Goal: Information Seeking & Learning: Check status

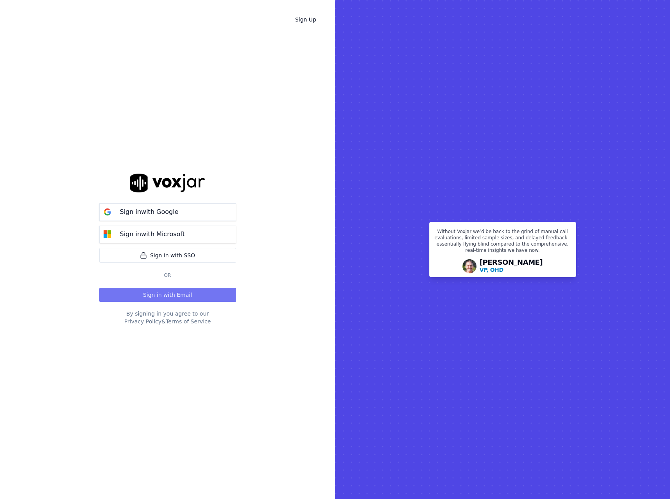
click at [184, 293] on button "Sign in with Email" at bounding box center [167, 295] width 137 height 14
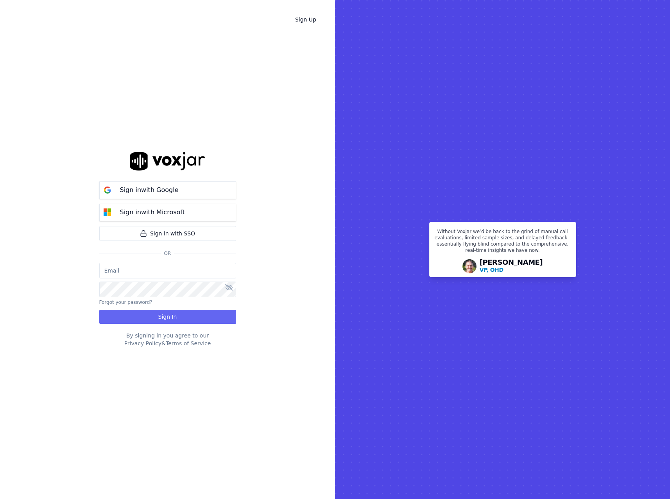
type input "john@mobiledentist.com.au"
click at [186, 317] on button "Sign In" at bounding box center [167, 317] width 137 height 14
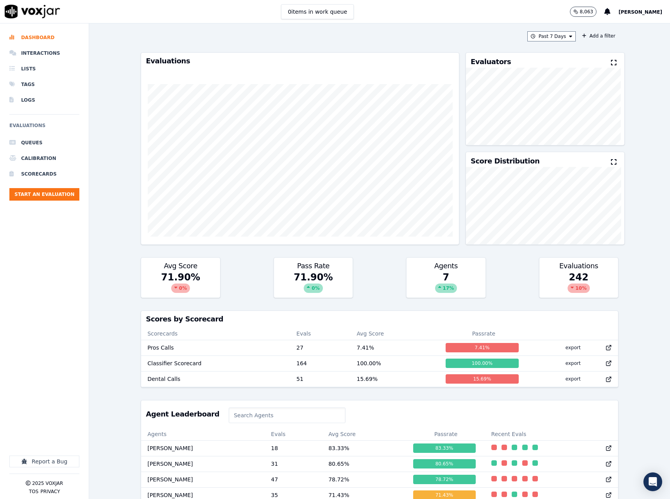
drag, startPoint x: 102, startPoint y: 284, endPoint x: 102, endPoint y: 237, distance: 46.5
click at [102, 284] on div "Past 7 Days Add a filter Evaluations Evaluators Score Distribution Avg Score 71…" at bounding box center [379, 260] width 581 height 475
click at [118, 274] on div "Past 7 Days Add a filter Evaluations Evaluators Score Distribution Avg Score 71…" at bounding box center [379, 260] width 581 height 475
click at [43, 36] on li "Dashboard" at bounding box center [44, 38] width 70 height 16
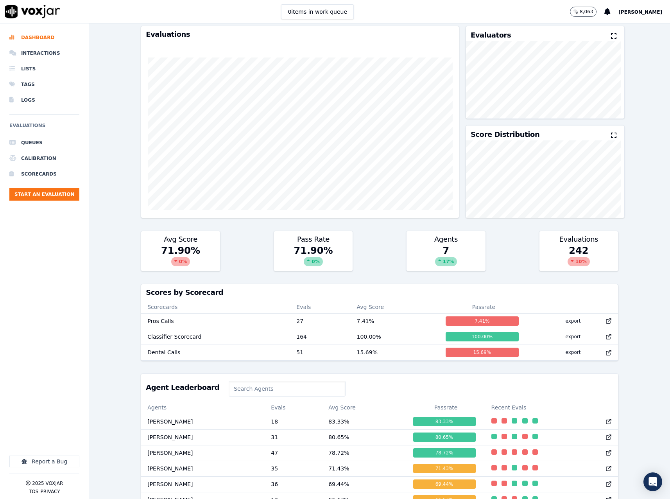
scroll to position [39, 0]
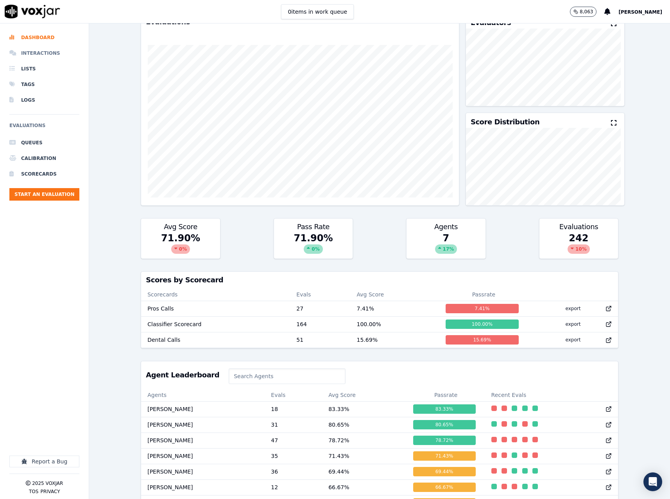
click at [47, 54] on li "Interactions" at bounding box center [44, 53] width 70 height 16
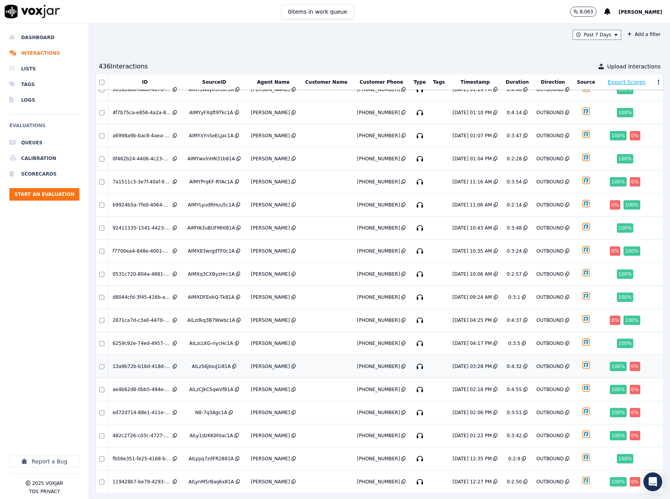
scroll to position [137, 0]
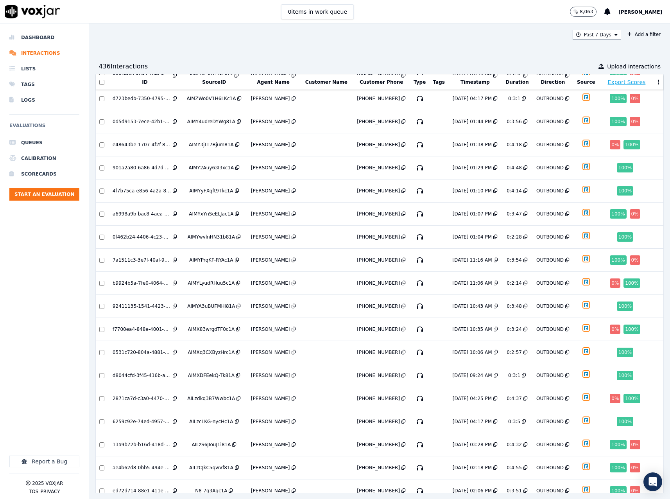
click at [385, 31] on div "Past 7 Days Add a filter" at bounding box center [379, 35] width 569 height 10
click at [627, 37] on button "Add a filter" at bounding box center [643, 34] width 39 height 9
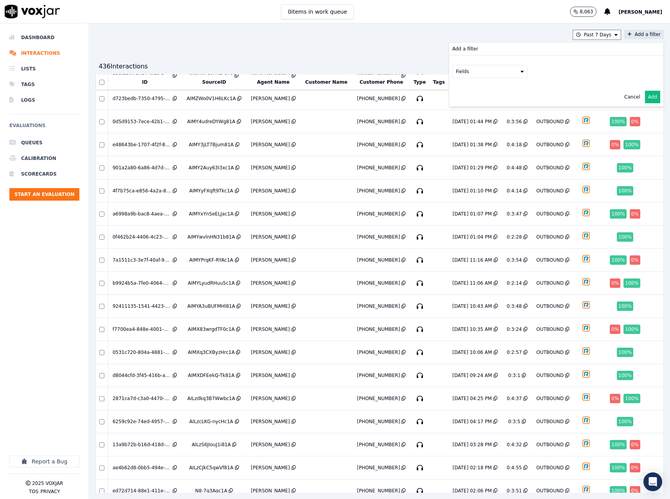
click at [521, 70] on icon at bounding box center [522, 71] width 3 height 5
click at [176, 39] on div "Past 7 Days Add a filter Add a filter Fields id direction sourceIdentifier sour…" at bounding box center [379, 35] width 569 height 10
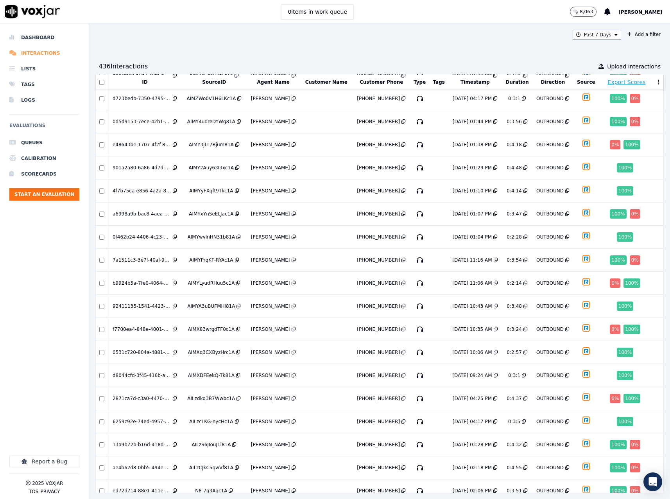
click at [42, 49] on li "Interactions" at bounding box center [44, 53] width 70 height 16
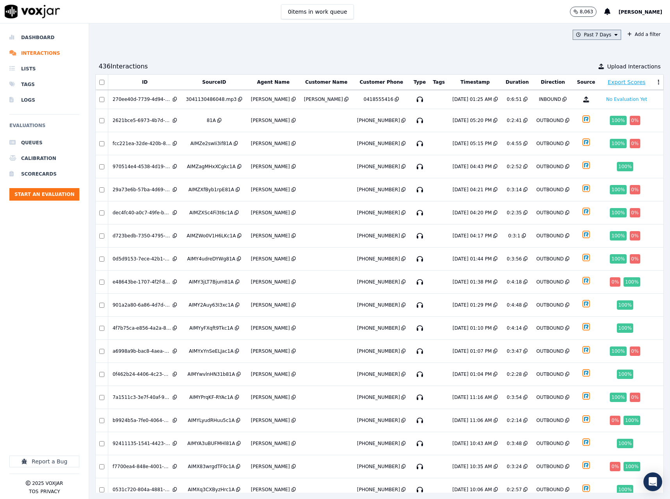
click at [603, 34] on button "Past 7 Days" at bounding box center [597, 35] width 48 height 10
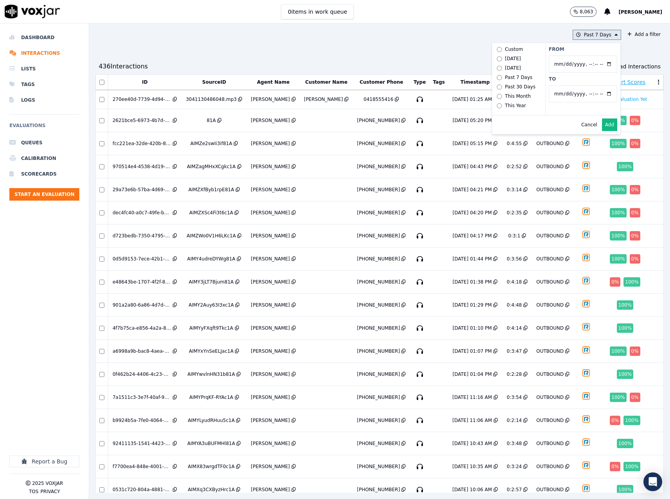
click at [595, 64] on input "From" at bounding box center [583, 64] width 68 height 17
type input "2025-08-11T00:00"
click at [575, 52] on div "From To" at bounding box center [582, 79] width 75 height 72
click at [595, 93] on input "To" at bounding box center [583, 93] width 68 height 17
type input "2025-08-15T23:59"
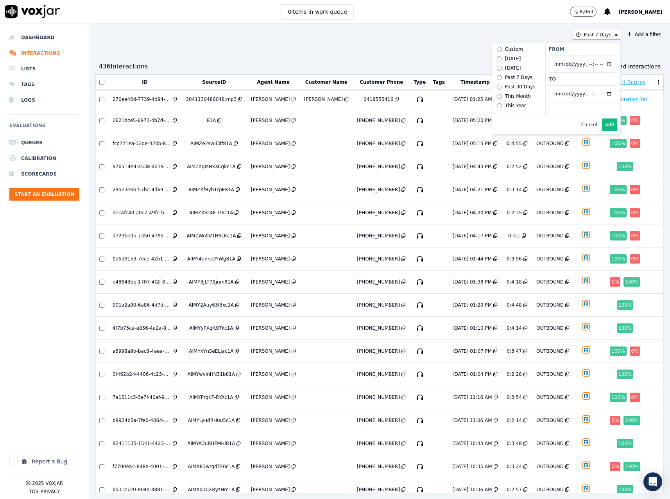
click at [622, 56] on div "Past 7 Days Custom Today Yesterday Past 7 Days Past 30 Days This Month This Yea…" at bounding box center [379, 260] width 581 height 475
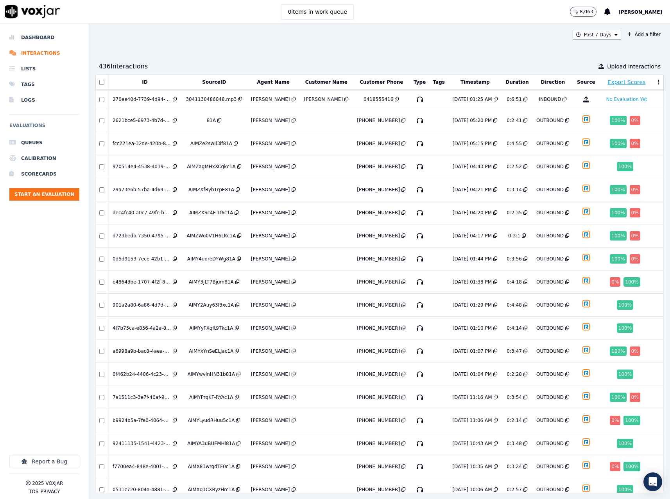
click at [599, 43] on div "Past 7 Days Add a filter 436 Interaction s Upload Interactions ID SourceID Agen…" at bounding box center [379, 260] width 581 height 475
click at [596, 36] on button "Past 7 Days" at bounding box center [597, 35] width 48 height 10
click at [585, 49] on div "Custom" at bounding box center [594, 49] width 18 height 6
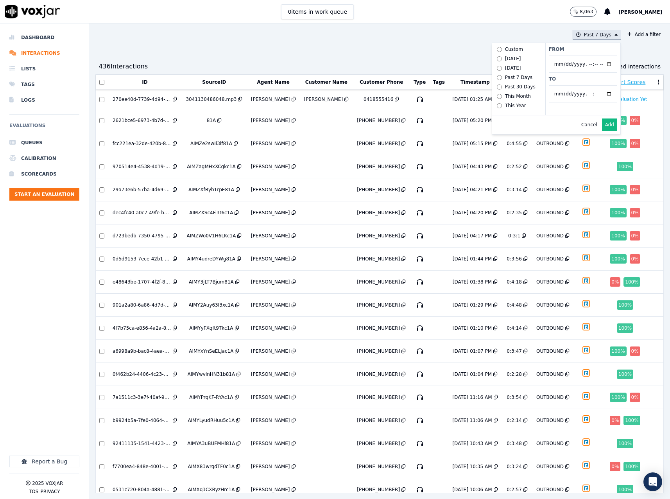
click at [595, 65] on input "From" at bounding box center [583, 64] width 68 height 17
type input "2025-08-11T00:00"
click at [565, 50] on label "From" at bounding box center [583, 49] width 68 height 6
click at [565, 56] on input "From" at bounding box center [583, 64] width 68 height 17
click at [597, 98] on input "To" at bounding box center [583, 93] width 68 height 17
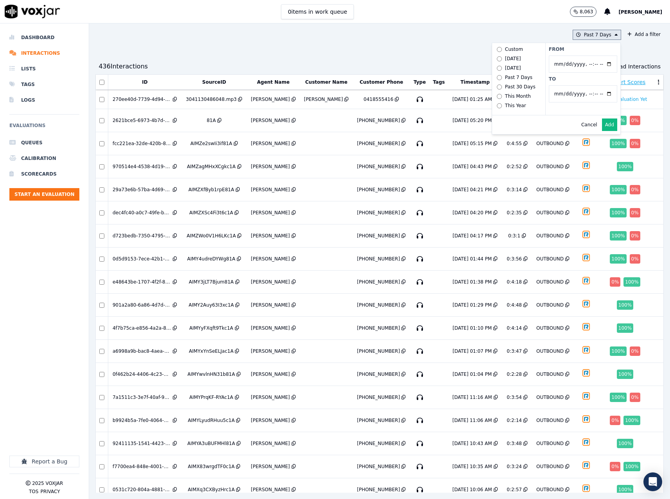
click at [595, 97] on input "To" at bounding box center [583, 93] width 68 height 17
type input "2025-08-22T23:59"
click at [581, 81] on label "To" at bounding box center [583, 79] width 68 height 6
click at [581, 85] on input "To" at bounding box center [583, 93] width 68 height 17
click at [602, 130] on button "Add" at bounding box center [609, 124] width 15 height 13
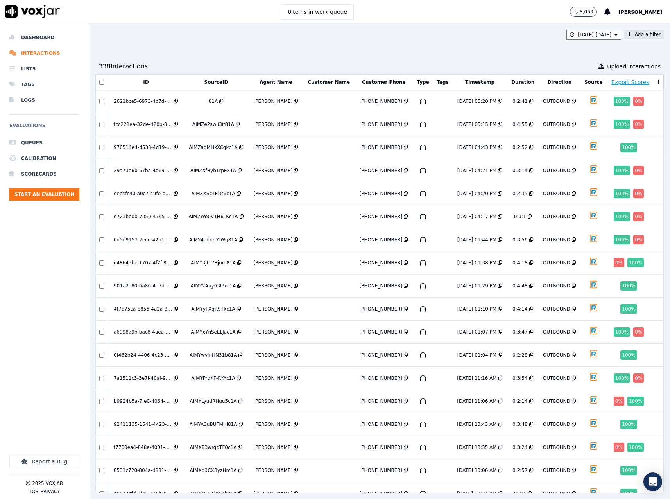
click at [632, 34] on button "Add a filter" at bounding box center [643, 34] width 39 height 9
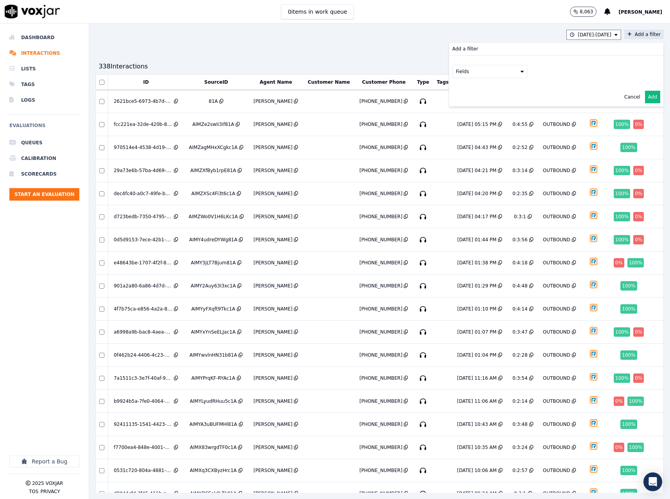
click at [461, 72] on button "Fields" at bounding box center [489, 71] width 75 height 13
click at [466, 129] on div "agents" at bounding box center [474, 132] width 16 height 6
click at [486, 86] on button "Fields" at bounding box center [499, 87] width 75 height 13
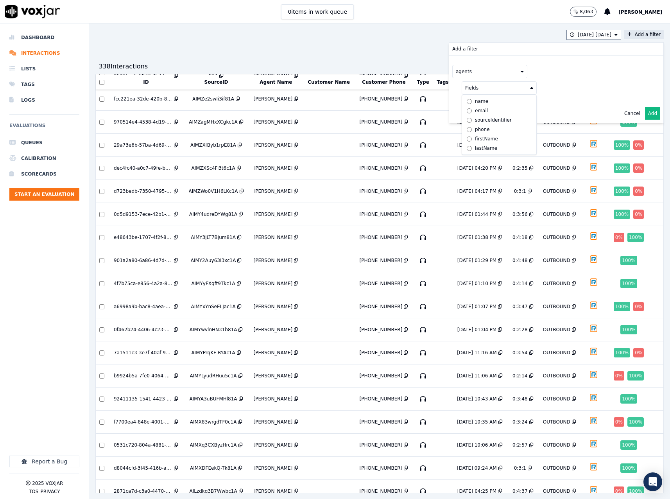
scroll to position [39, 0]
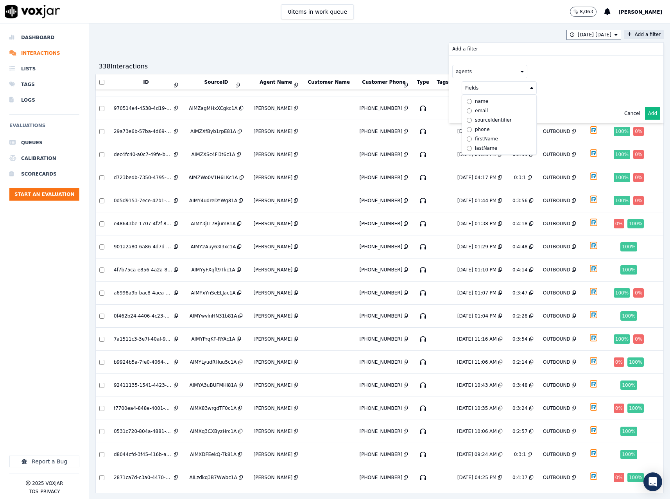
click at [475, 99] on div "name" at bounding box center [481, 101] width 13 height 6
click at [547, 87] on button at bounding box center [596, 87] width 113 height 12
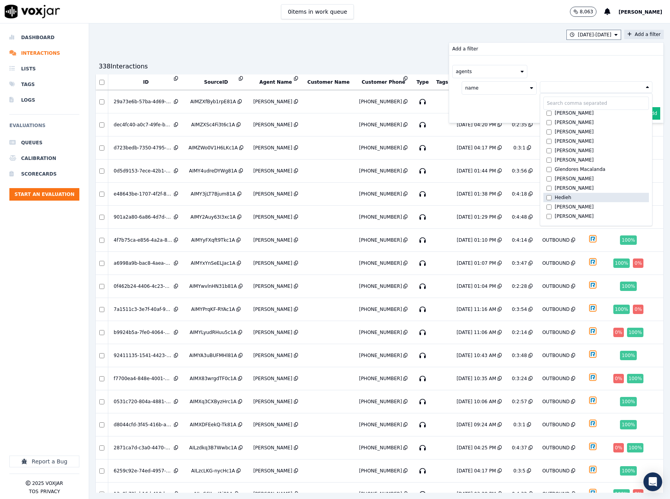
click at [544, 194] on label "Hedieh" at bounding box center [597, 197] width 106 height 9
click at [544, 197] on label "Martina" at bounding box center [597, 197] width 106 height 9
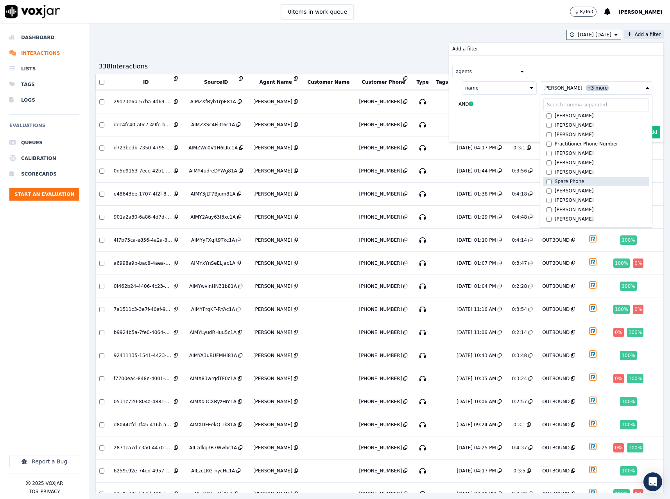
scroll to position [197, 0]
click at [550, 69] on div "agents" at bounding box center [556, 71] width 208 height 13
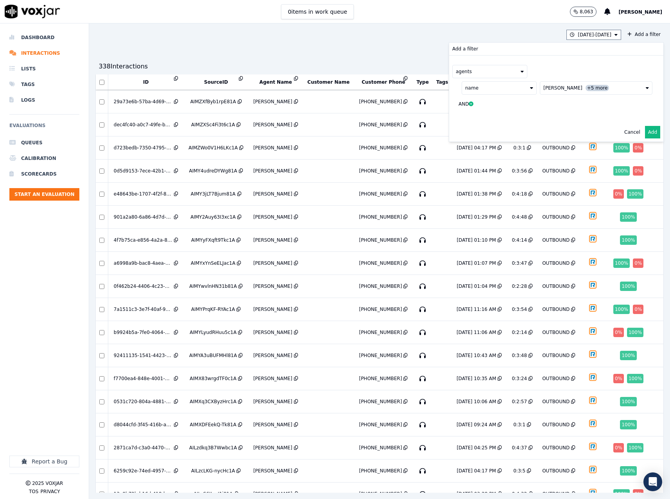
click at [645, 131] on button "Add" at bounding box center [652, 132] width 15 height 13
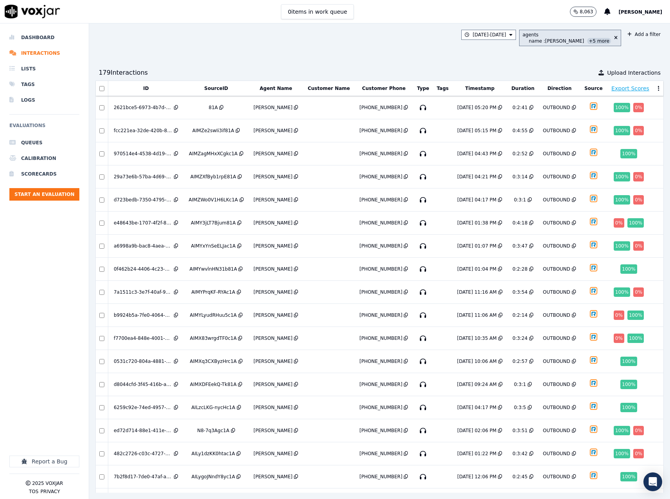
click at [587, 42] on span "+5 more" at bounding box center [599, 41] width 24 height 6
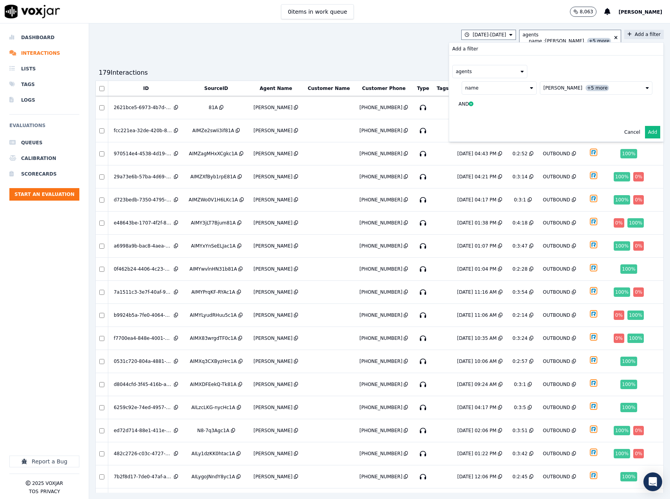
click at [541, 92] on button "Hedieh Hossein +5 more" at bounding box center [596, 87] width 113 height 13
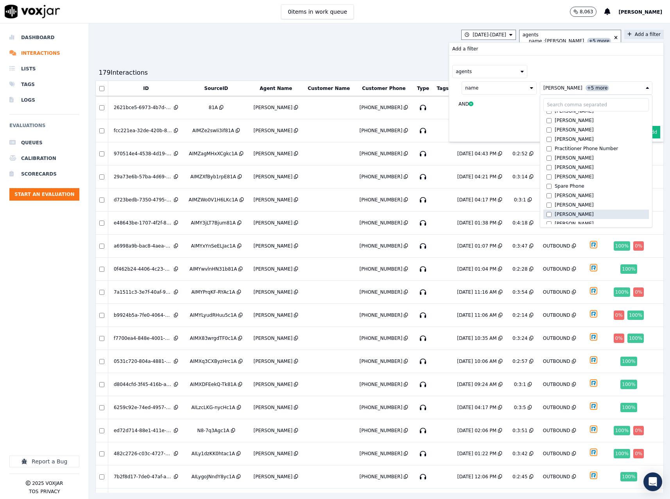
scroll to position [197, 0]
click at [632, 67] on div "agents" at bounding box center [556, 71] width 208 height 13
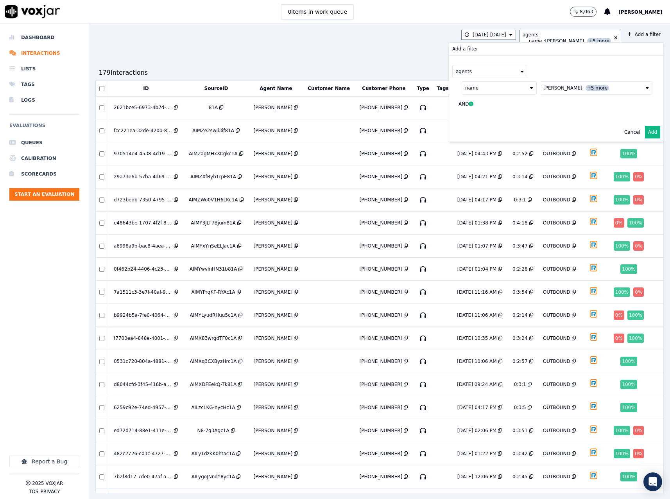
click at [383, 56] on div "8/11/25 - 8/22/25 agents name : Hedieh Hossein +5 more Add a filter Add a filte…" at bounding box center [379, 260] width 581 height 475
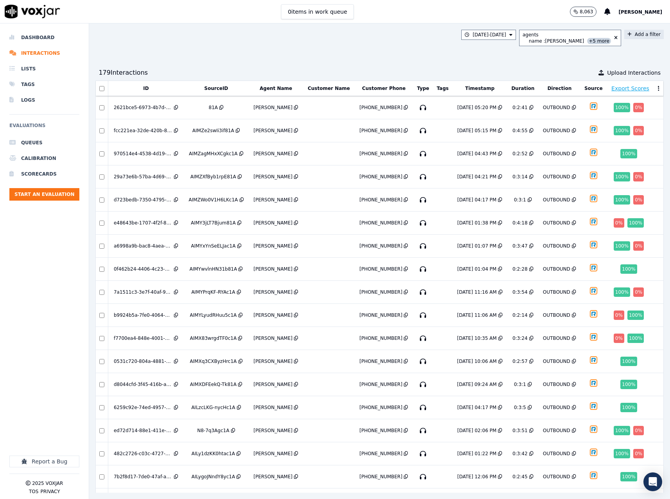
click at [624, 34] on button "Add a filter" at bounding box center [643, 34] width 39 height 9
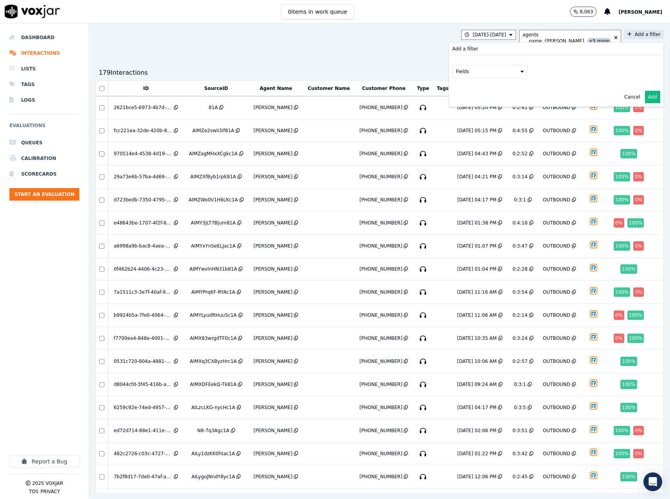
click at [457, 72] on button "Fields" at bounding box center [489, 71] width 75 height 13
click at [461, 118] on label "scores" at bounding box center [489, 122] width 71 height 9
click at [506, 92] on button "Fields" at bounding box center [499, 87] width 75 height 13
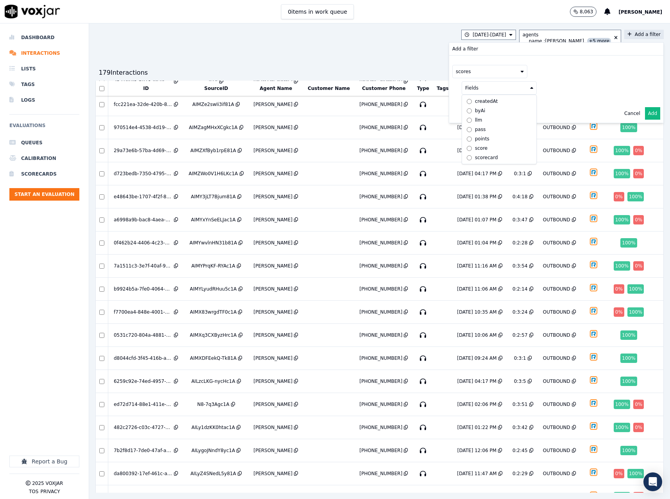
scroll to position [39, 0]
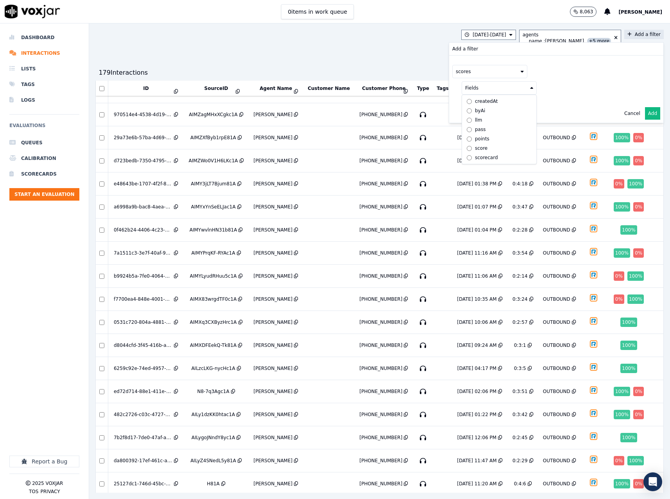
click at [475, 158] on div "scorecard" at bounding box center [486, 157] width 23 height 6
click at [504, 105] on button "Fields" at bounding box center [508, 104] width 75 height 13
click at [339, 57] on div "8/11/25 - 8/22/25 agents name : Hedieh Hossein +5 more Add a filter Add a filte…" at bounding box center [379, 260] width 581 height 475
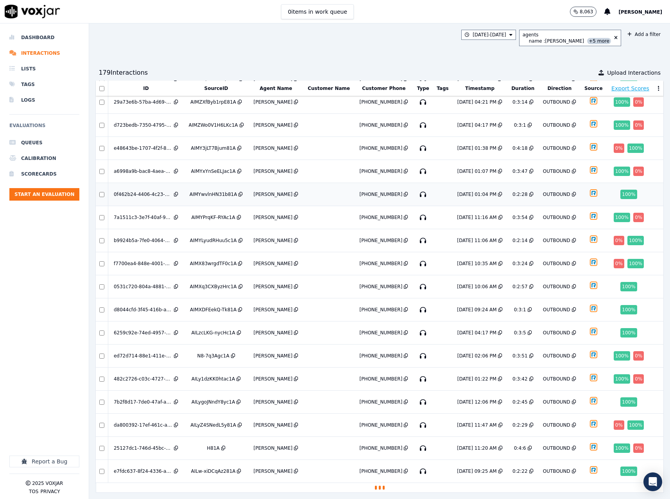
scroll to position [0, 0]
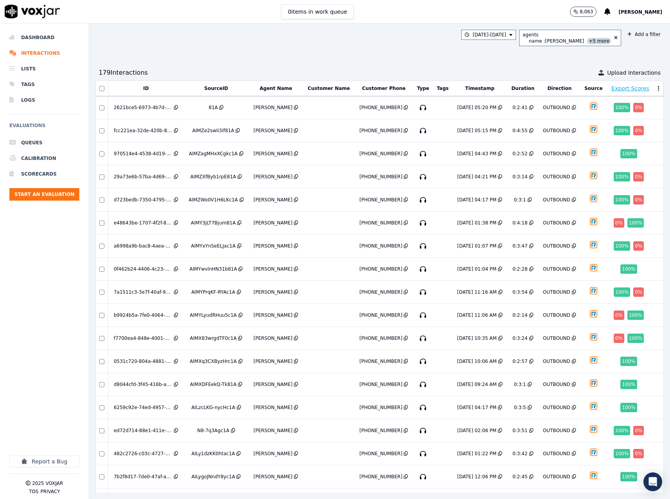
click at [471, 89] on button "Timestamp" at bounding box center [479, 88] width 29 height 6
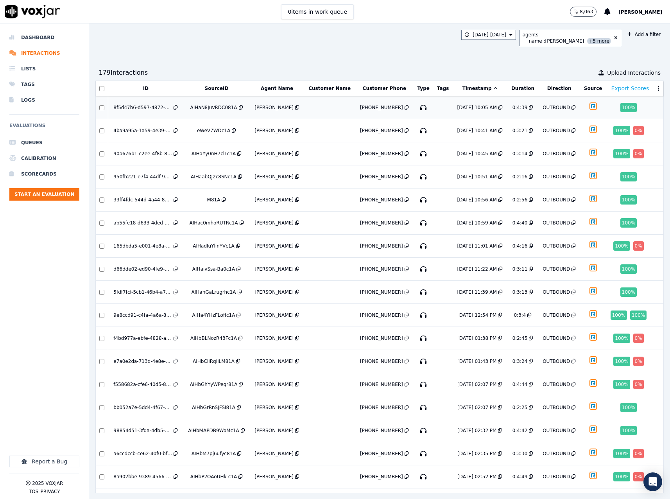
click at [621, 109] on div "100 %" at bounding box center [629, 107] width 16 height 9
drag, startPoint x: 259, startPoint y: 106, endPoint x: 425, endPoint y: 106, distance: 165.8
click at [434, 106] on td at bounding box center [443, 107] width 19 height 23
click at [561, 43] on div "name : Hedieh Hossein +5 more" at bounding box center [570, 41] width 82 height 6
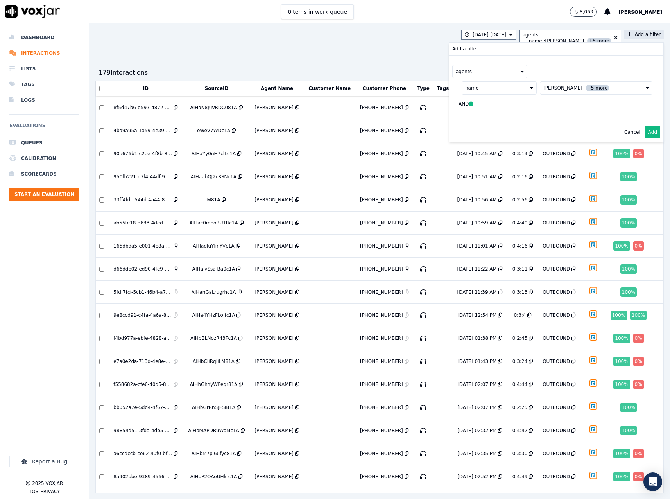
click at [552, 88] on span "[PERSON_NAME]" at bounding box center [563, 88] width 39 height 6
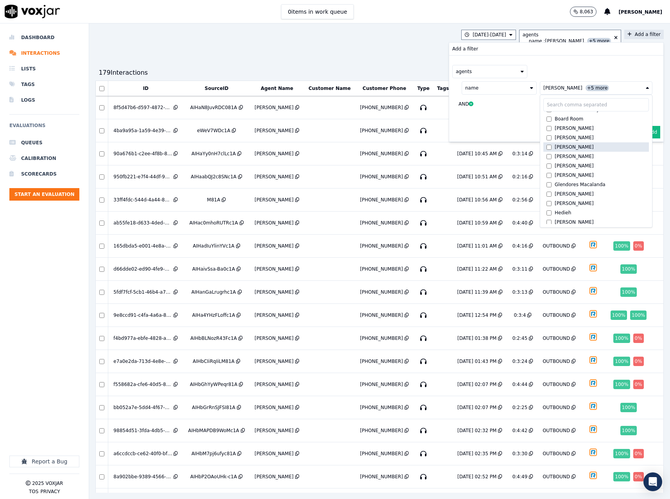
scroll to position [39, 0]
click at [544, 201] on label "Hedieh" at bounding box center [597, 198] width 106 height 9
click at [547, 65] on div "agents" at bounding box center [556, 71] width 208 height 13
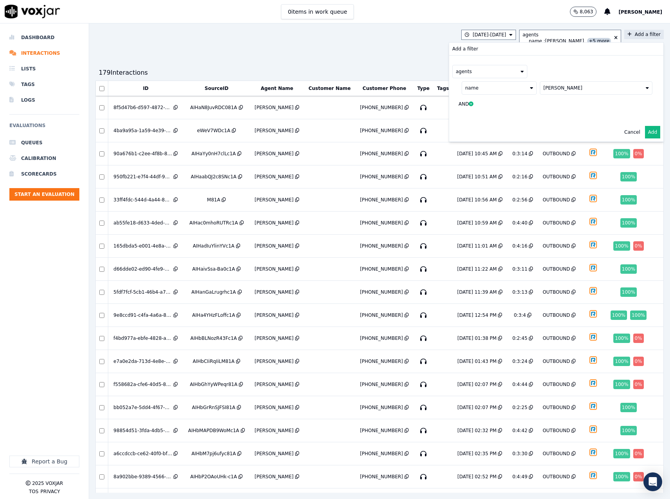
drag, startPoint x: 630, startPoint y: 131, endPoint x: 456, endPoint y: 118, distance: 174.9
click at [456, 119] on div "Add a filter agents name Steven Galang AND Cancel Add" at bounding box center [556, 92] width 214 height 99
click at [469, 106] on icon at bounding box center [471, 104] width 5 height 5
click at [479, 103] on button "Fields" at bounding box center [499, 104] width 75 height 13
click at [548, 113] on div "agents name Steven Galang Fields name email sourceIdentifier phone firstName la…" at bounding box center [556, 88] width 214 height 65
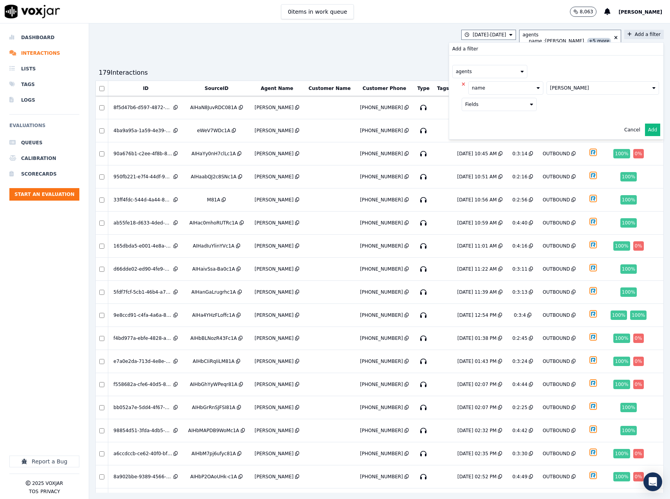
click at [490, 105] on button "Fields" at bounding box center [499, 104] width 75 height 13
drag, startPoint x: 560, startPoint y: 124, endPoint x: 515, endPoint y: 84, distance: 60.1
click at [560, 123] on div "Cancel Add" at bounding box center [556, 129] width 214 height 19
click at [624, 131] on button "Cancel" at bounding box center [632, 130] width 16 height 6
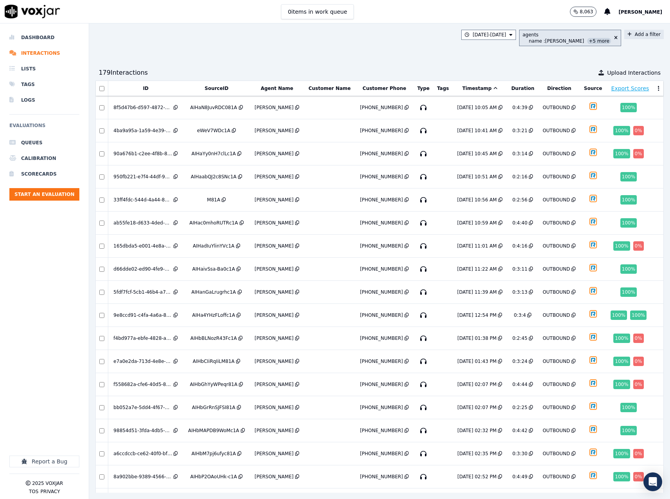
click at [554, 43] on div "name : Hedieh Hossein +5 more" at bounding box center [570, 41] width 82 height 6
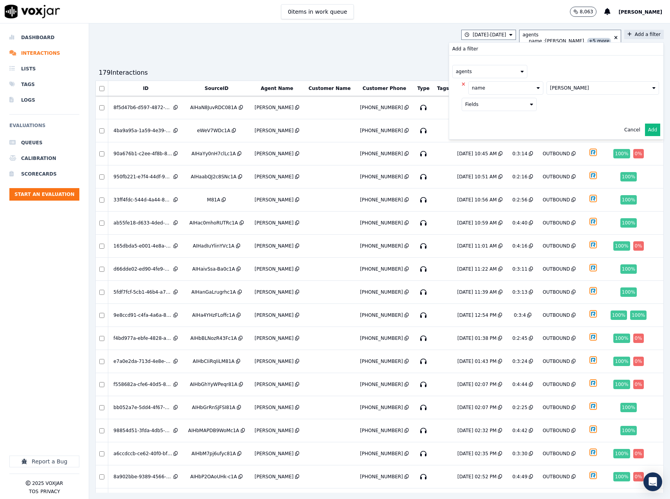
click at [550, 88] on div "[PERSON_NAME]" at bounding box center [569, 88] width 39 height 6
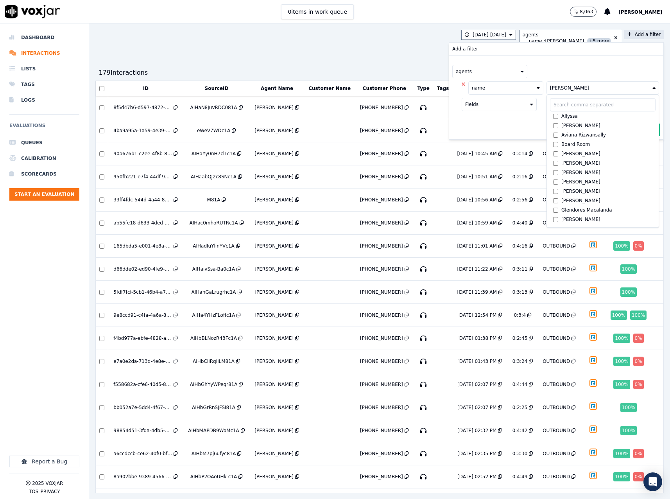
click at [566, 63] on div "agents name Steven Galang Allyssa Allyssa Buban Aviana Rizwansally Board Room B…" at bounding box center [556, 88] width 214 height 65
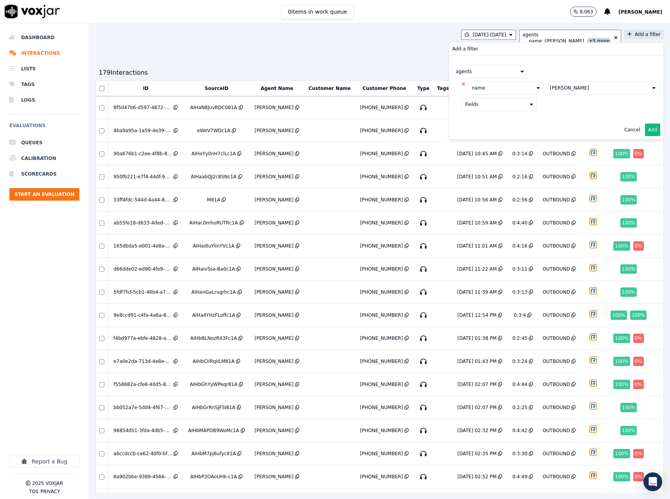
click at [645, 130] on button "Add" at bounding box center [652, 130] width 15 height 13
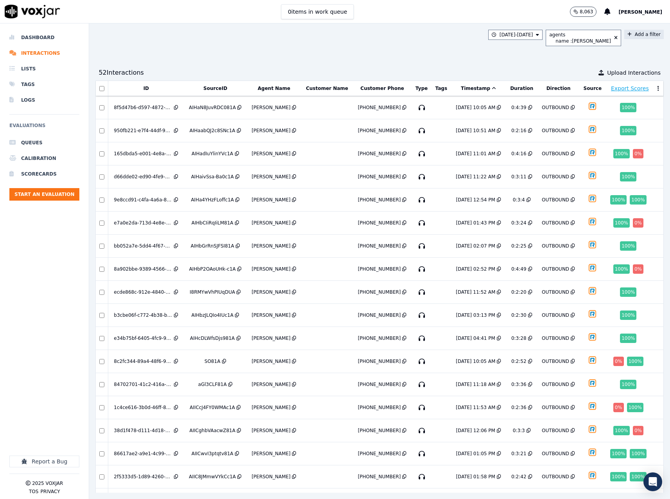
click at [628, 31] on button "Add a filter" at bounding box center [643, 34] width 39 height 9
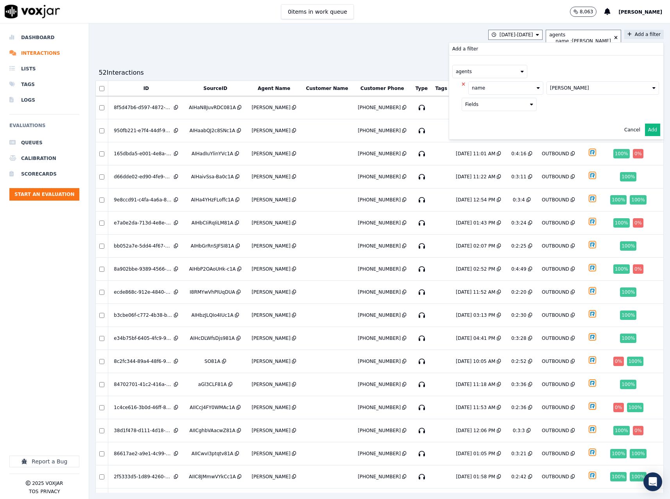
click at [462, 84] on icon at bounding box center [464, 84] width 4 height 5
click at [475, 88] on button "Fields" at bounding box center [499, 87] width 75 height 13
click at [470, 102] on label "name" at bounding box center [499, 101] width 71 height 9
click at [540, 85] on button at bounding box center [596, 87] width 113 height 12
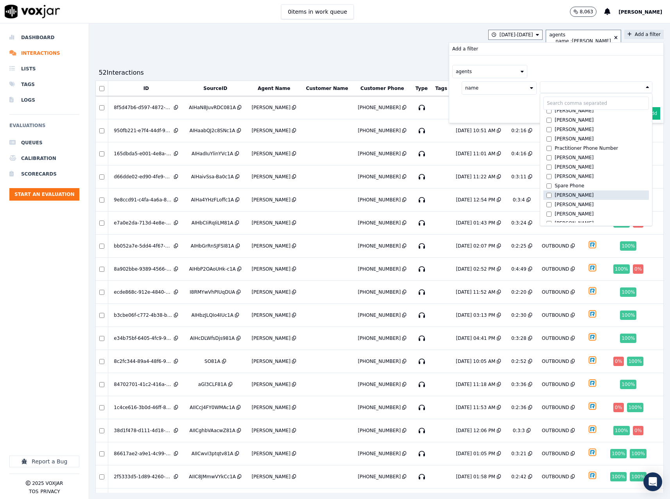
scroll to position [177, 0]
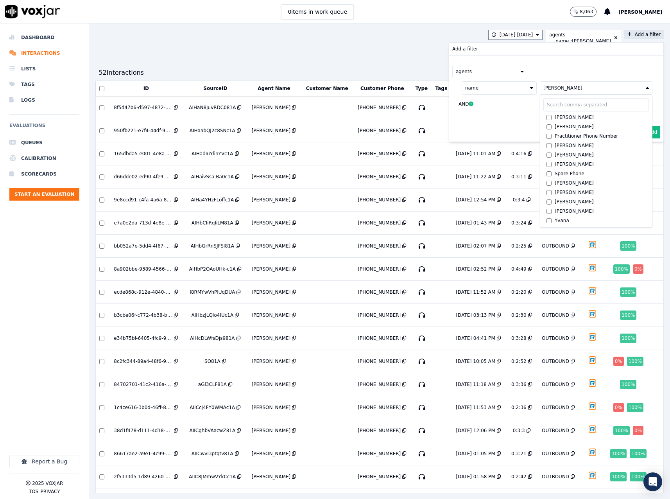
click at [556, 64] on div "agents name Steven Galang Allyssa Allyssa Buban Aviana Rizwansally Board Room B…" at bounding box center [556, 89] width 214 height 67
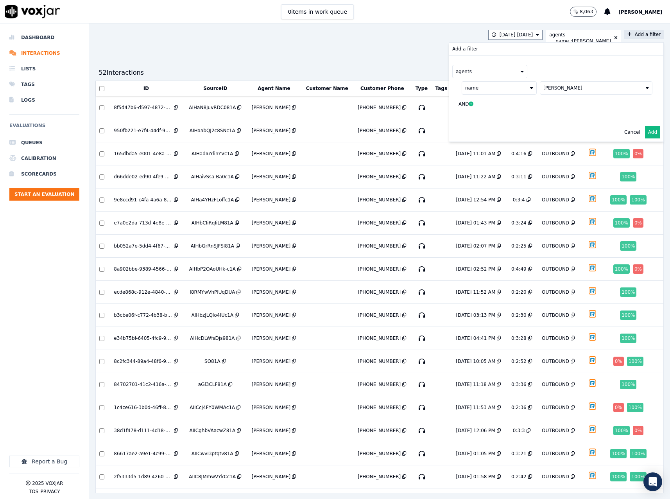
click at [645, 131] on button "Add" at bounding box center [652, 132] width 15 height 13
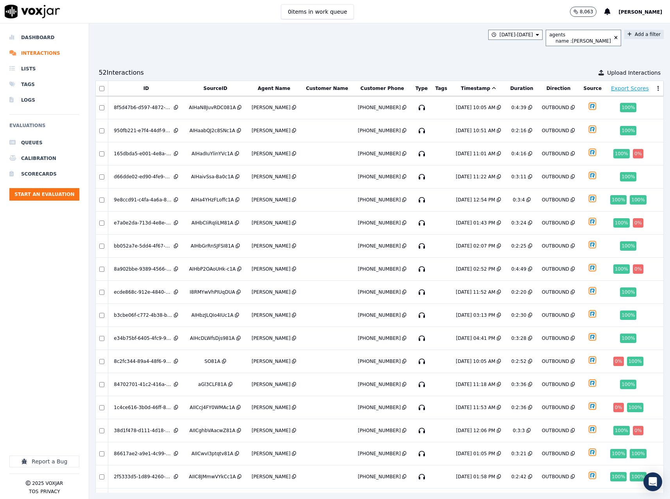
click at [626, 36] on button "Add a filter" at bounding box center [643, 34] width 39 height 9
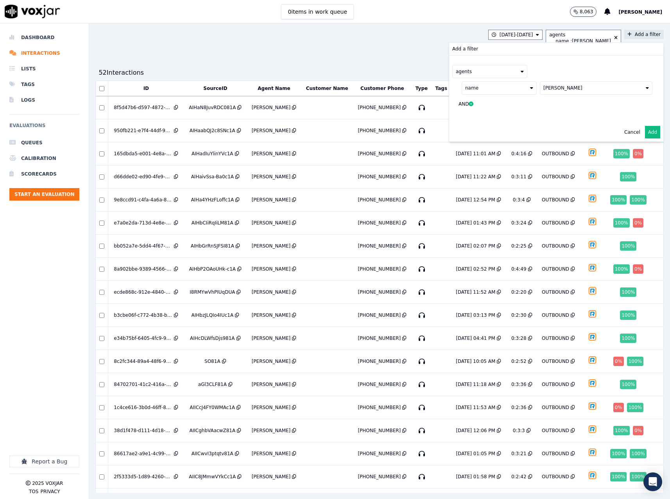
click at [632, 31] on button "Add a filter Add a filter agents name Steven Galang AND Cancel Add" at bounding box center [643, 34] width 39 height 9
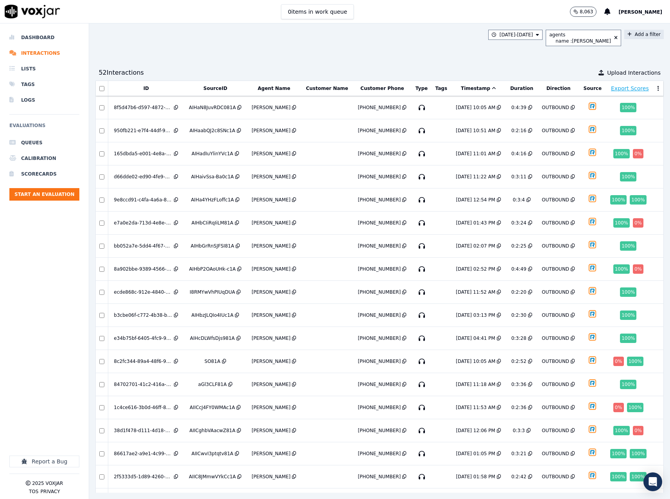
click at [629, 32] on button "Add a filter" at bounding box center [643, 34] width 39 height 9
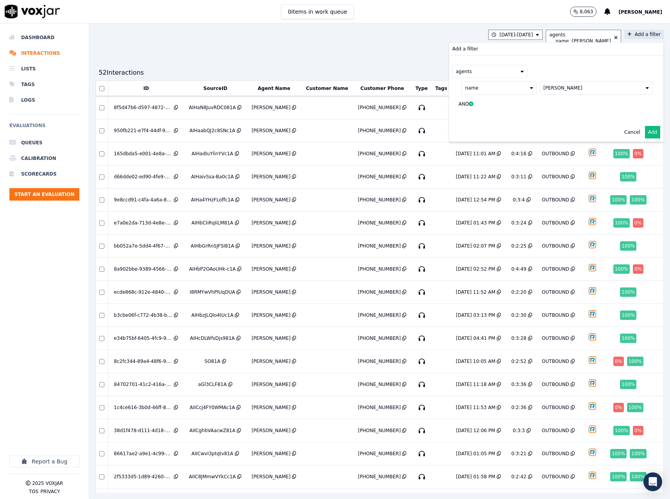
click at [452, 100] on button "AND" at bounding box center [467, 104] width 31 height 19
click at [462, 105] on button "Fields" at bounding box center [499, 104] width 75 height 13
click at [549, 112] on div "agents name Steven Galang Fields name email sourceIdentifier phone firstName la…" at bounding box center [556, 88] width 214 height 65
click at [489, 66] on button "agents" at bounding box center [489, 71] width 75 height 13
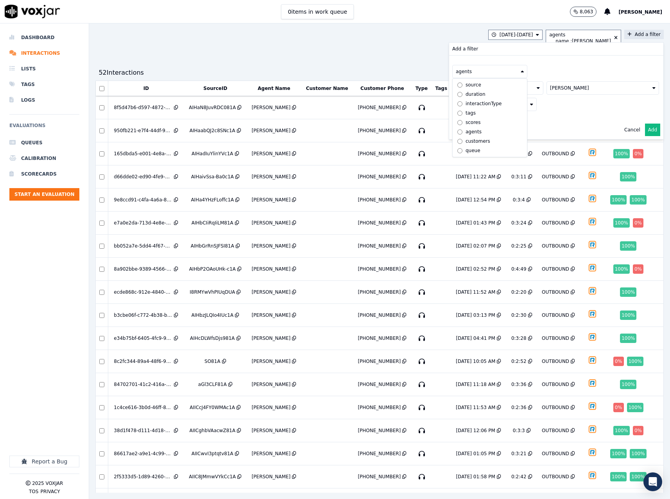
click at [466, 119] on div "scores" at bounding box center [473, 122] width 15 height 6
click at [502, 91] on button "Fields" at bounding box center [499, 87] width 75 height 13
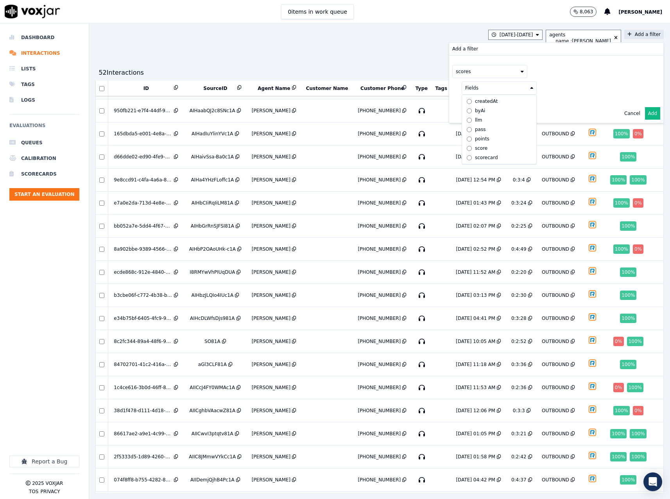
scroll to position [39, 0]
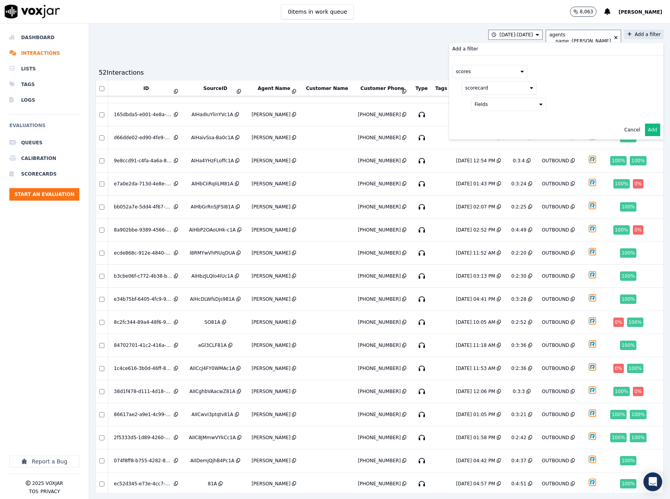
click at [515, 106] on button "Fields" at bounding box center [508, 104] width 75 height 13
drag, startPoint x: 573, startPoint y: 99, endPoint x: 621, endPoint y: 123, distance: 53.3
click at [574, 99] on div "scores scorecard Fields title" at bounding box center [556, 88] width 214 height 65
click at [645, 134] on button "Add" at bounding box center [652, 130] width 15 height 13
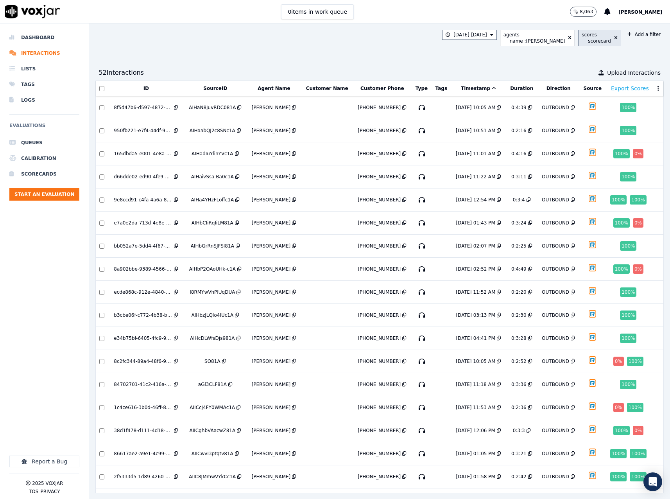
click at [590, 43] on div "scorecard" at bounding box center [599, 41] width 23 height 6
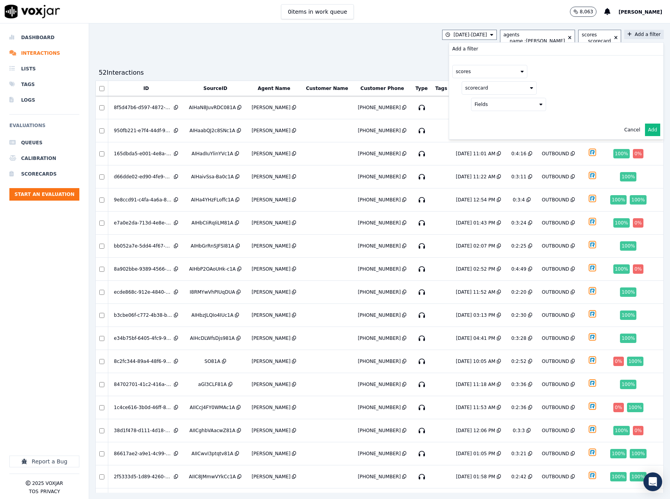
click at [479, 104] on button "Fields" at bounding box center [508, 104] width 75 height 13
click at [571, 105] on button at bounding box center [604, 104] width 113 height 12
click at [551, 142] on label "Dental Calls" at bounding box center [604, 140] width 106 height 9
click at [592, 80] on div "scorecard title Dental Calls Classifier Scorecard Dental Calls Pros Calls AND" at bounding box center [556, 104] width 210 height 52
click at [645, 144] on button "Add" at bounding box center [652, 148] width 15 height 13
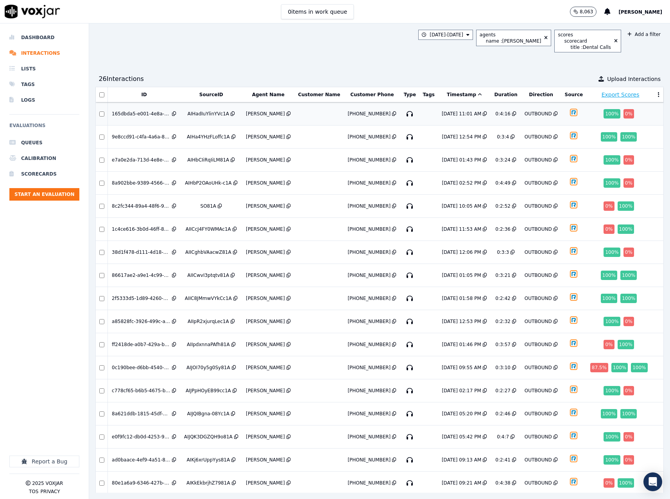
click at [294, 115] on td at bounding box center [319, 113] width 50 height 23
click at [307, 111] on td at bounding box center [319, 113] width 50 height 23
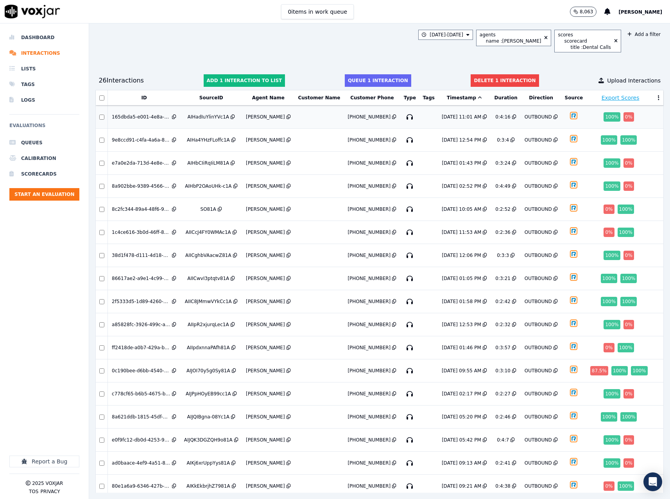
drag, startPoint x: 627, startPoint y: 115, endPoint x: 312, endPoint y: 110, distance: 315.2
click at [312, 110] on td at bounding box center [319, 117] width 50 height 23
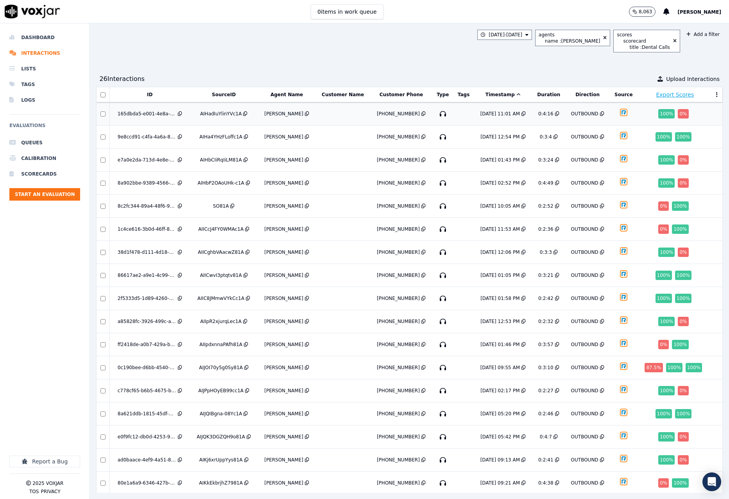
click at [346, 111] on td at bounding box center [343, 113] width 55 height 23
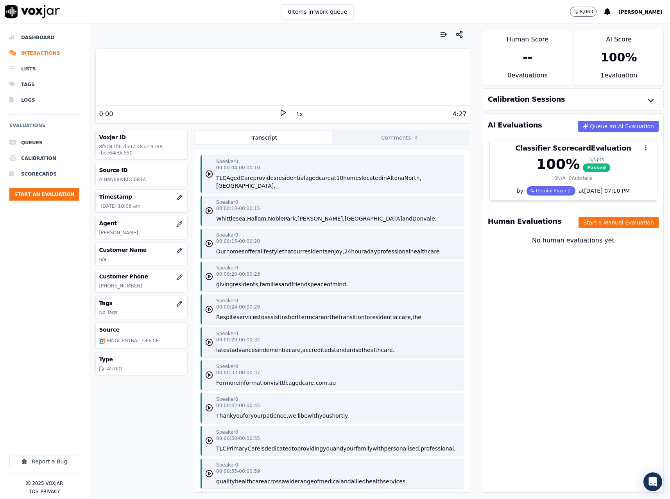
click at [128, 30] on div at bounding box center [282, 35] width 375 height 16
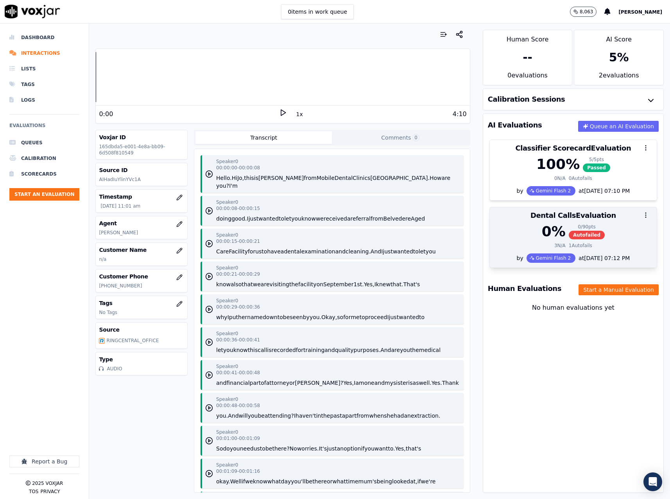
click at [589, 226] on div "0 % 0 / 90 pts Autofailed" at bounding box center [574, 232] width 158 height 16
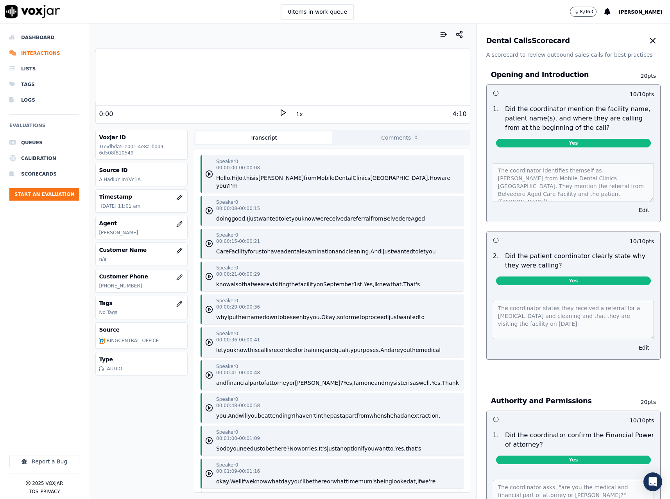
drag, startPoint x: 128, startPoint y: 414, endPoint x: 83, endPoint y: 404, distance: 46.3
click at [128, 415] on div "Voxjar ID 165dbda5-e001-4e8a-bb09-6d508f810549 Source ID AIHadIuYlinYVc1A Times…" at bounding box center [141, 311] width 92 height 363
click at [648, 40] on icon "button" at bounding box center [652, 40] width 9 height 9
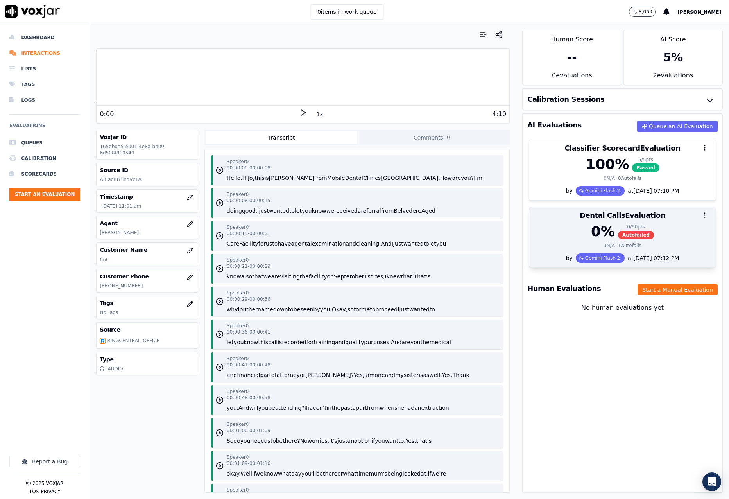
click at [657, 226] on div "0 % 0 / 90 pts Autofailed" at bounding box center [622, 232] width 177 height 16
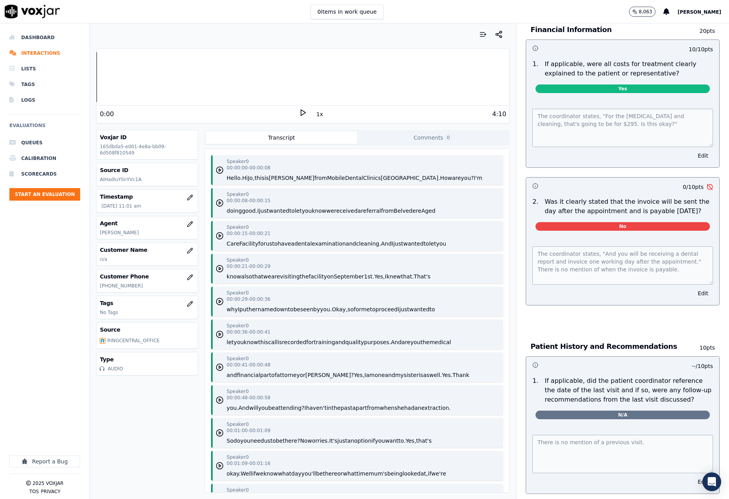
scroll to position [860, 0]
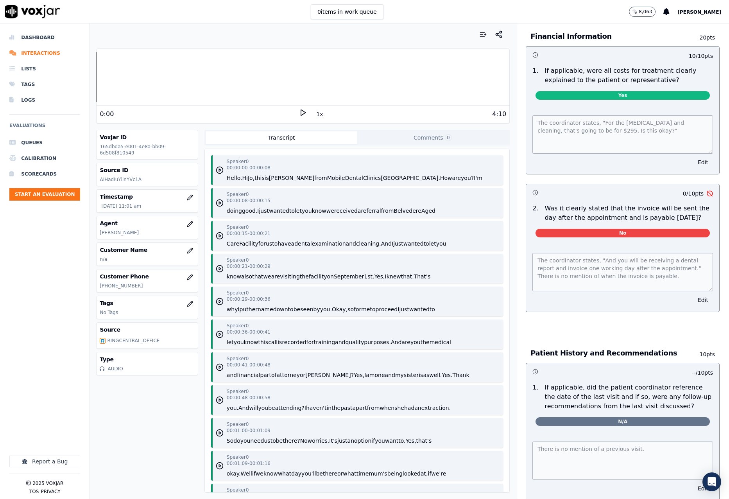
click at [121, 283] on p "+61433414960" at bounding box center [147, 286] width 95 height 6
click at [118, 285] on p "+61433414960" at bounding box center [147, 286] width 95 height 6
